Goal: Book appointment/travel/reservation

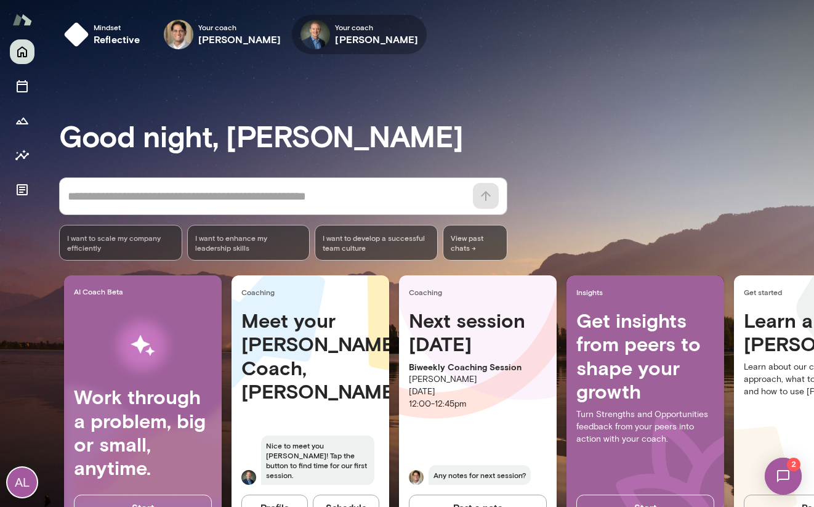
click at [354, 35] on h6 "Michael Alden" at bounding box center [376, 39] width 83 height 15
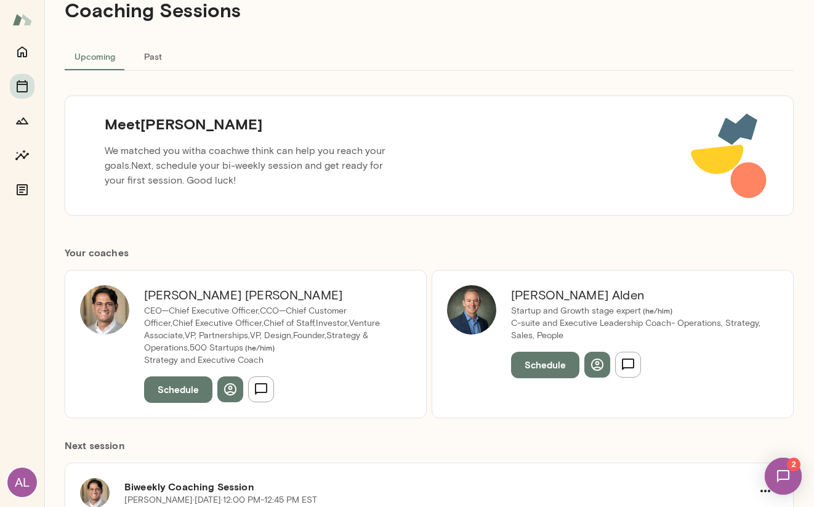
scroll to position [60, 0]
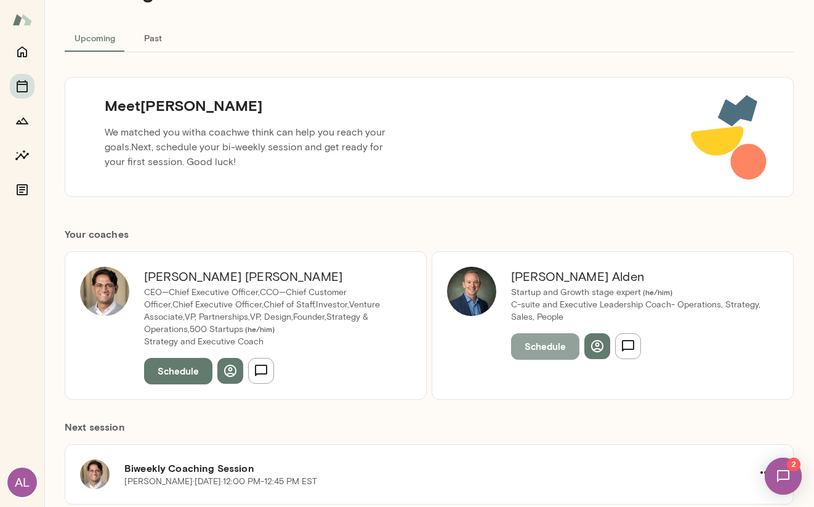
click at [545, 344] on button "Schedule" at bounding box center [545, 346] width 68 height 26
